Goal: Navigation & Orientation: Find specific page/section

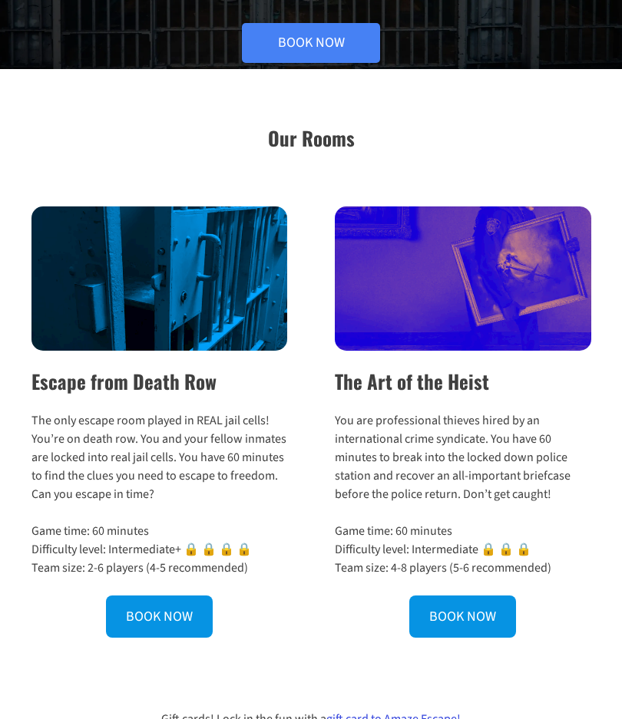
scroll to position [350, 0]
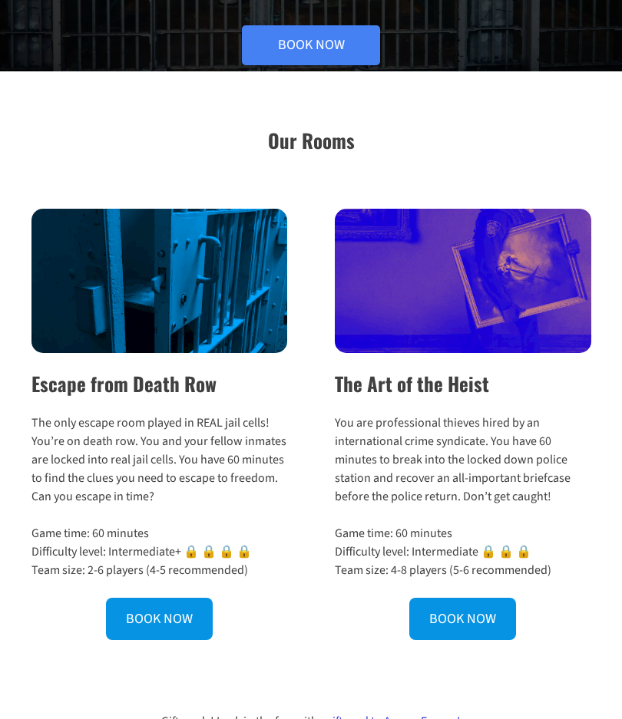
click at [493, 606] on link "BOOK NOW" at bounding box center [462, 620] width 107 height 42
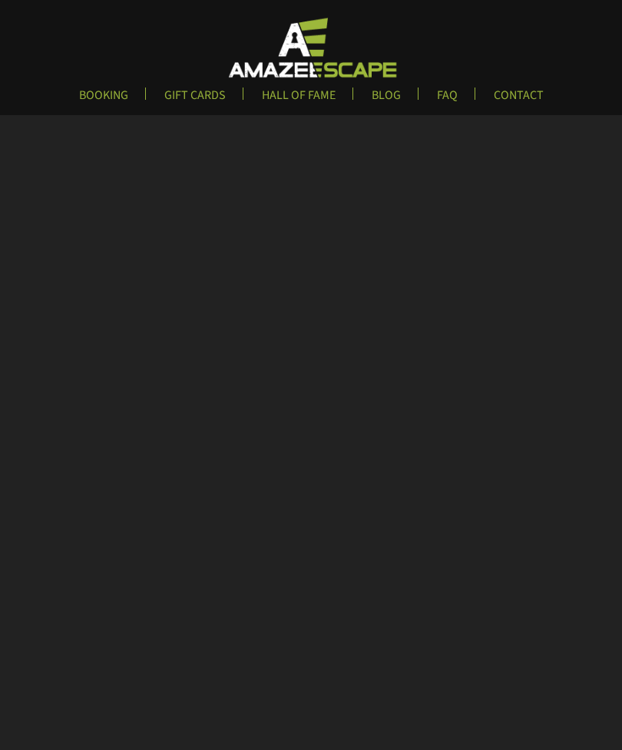
click at [322, 99] on link "HALL OF FAME" at bounding box center [298, 99] width 98 height 25
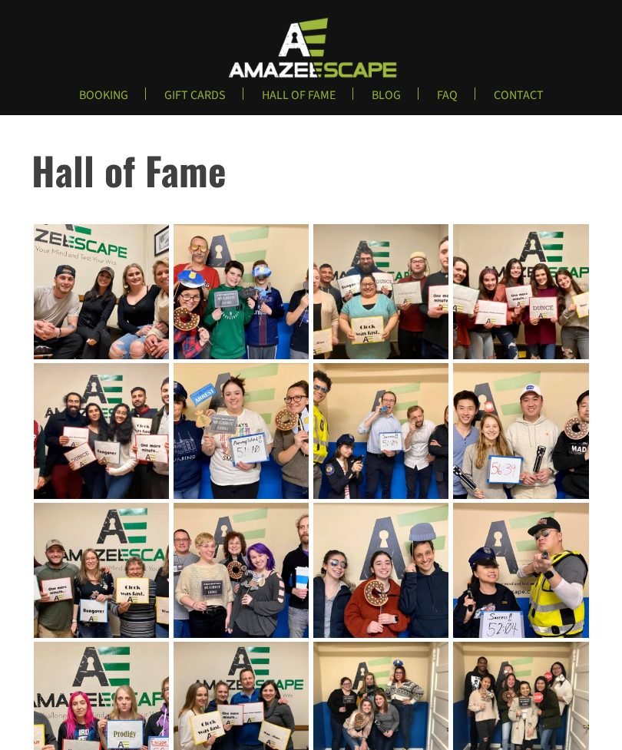
click at [112, 101] on link "BOOKING" at bounding box center [104, 99] width 74 height 25
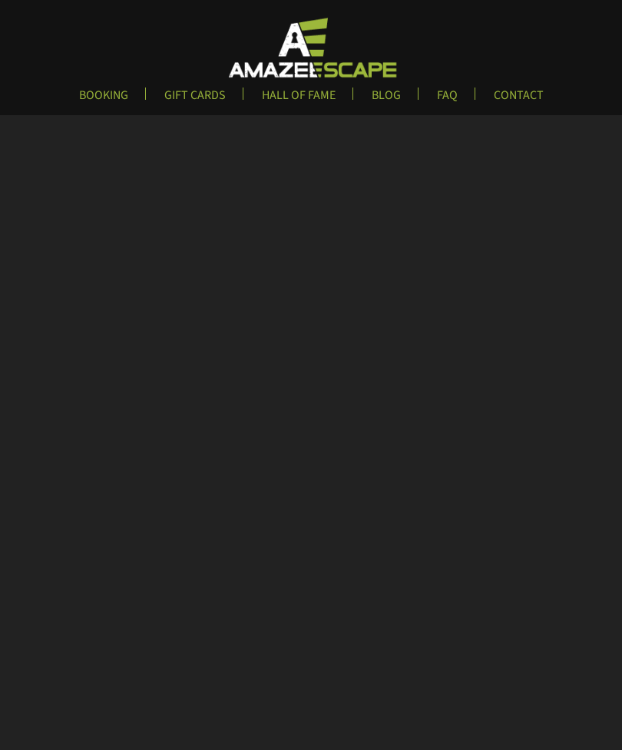
click at [398, 87] on link "BLOG" at bounding box center [386, 99] width 54 height 25
